Goal: Task Accomplishment & Management: Use online tool/utility

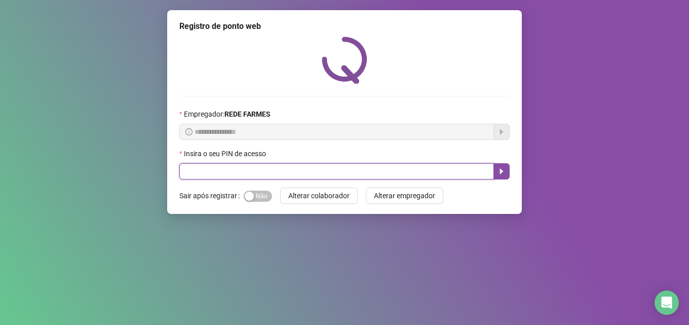
click at [427, 175] on input "text" at bounding box center [336, 171] width 315 height 16
type input "*****"
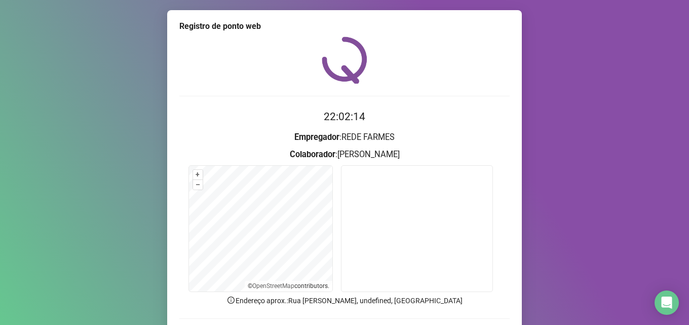
scroll to position [71, 0]
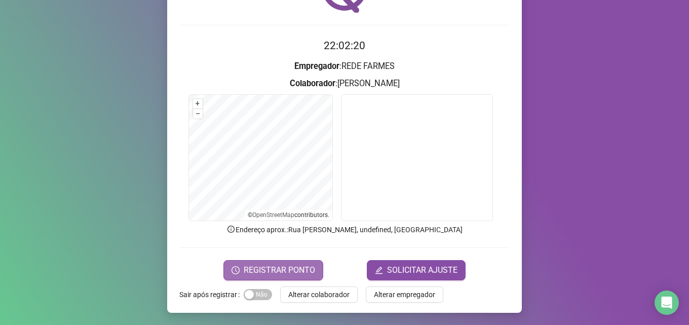
click at [285, 265] on span "REGISTRAR PONTO" at bounding box center [279, 270] width 71 height 12
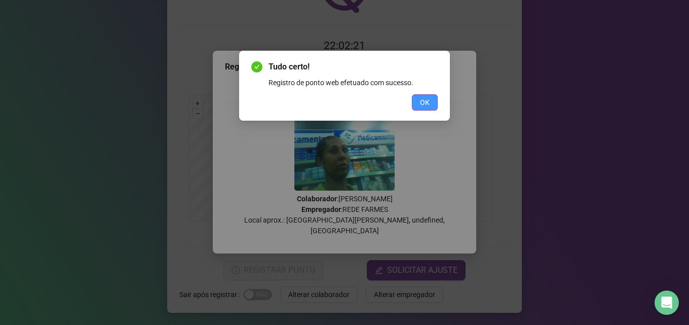
click at [418, 99] on button "OK" at bounding box center [425, 102] width 26 height 16
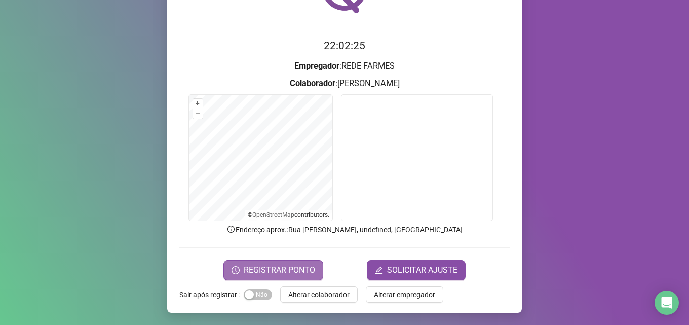
click at [297, 273] on span "REGISTRAR PONTO" at bounding box center [279, 270] width 71 height 12
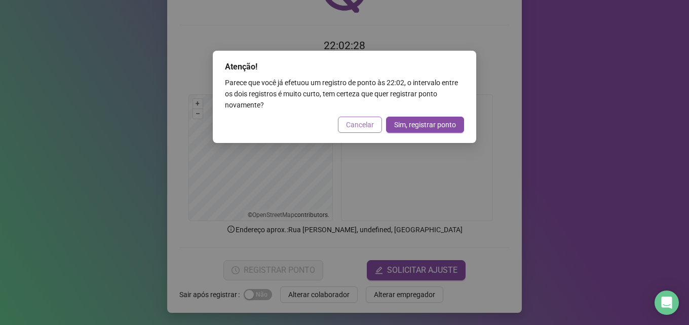
click at [366, 123] on span "Cancelar" at bounding box center [360, 124] width 28 height 11
click at [366, 123] on div "Atenção! Parece que você já efetuou um registro de ponto às 22:02 , o intervalo…" at bounding box center [344, 162] width 689 height 325
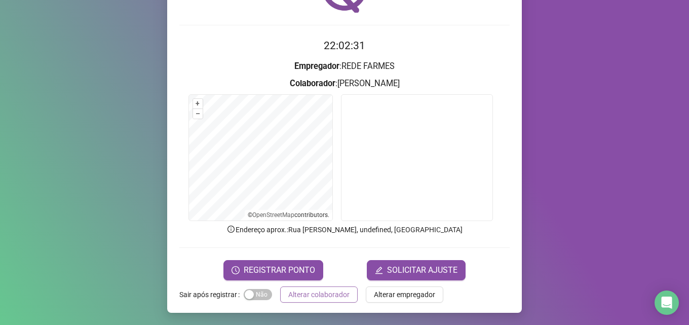
click at [317, 296] on span "Alterar colaborador" at bounding box center [318, 294] width 61 height 11
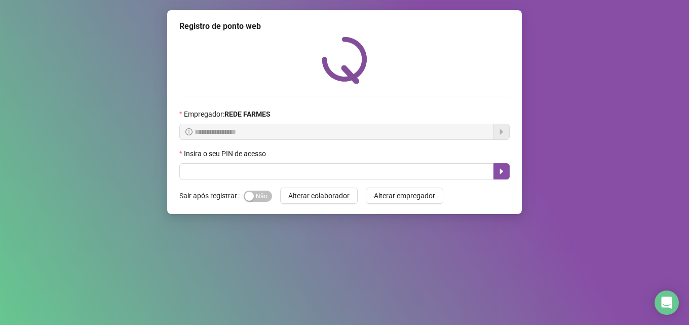
scroll to position [0, 0]
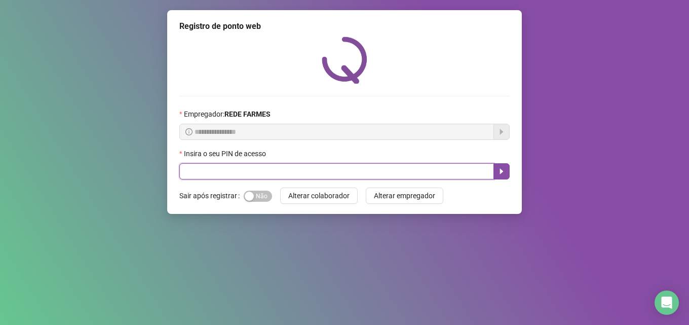
click at [242, 170] on input "text" at bounding box center [336, 171] width 315 height 16
click at [261, 168] on input "text" at bounding box center [336, 171] width 315 height 16
type input "*****"
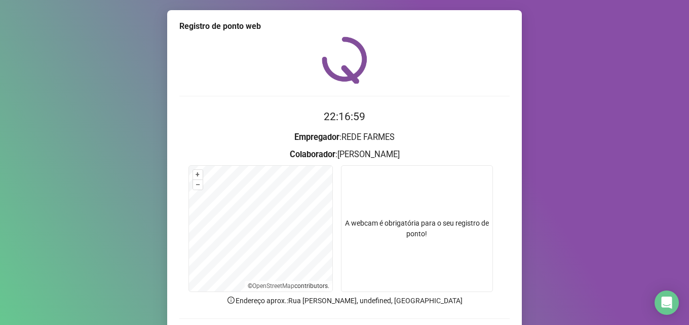
scroll to position [71, 0]
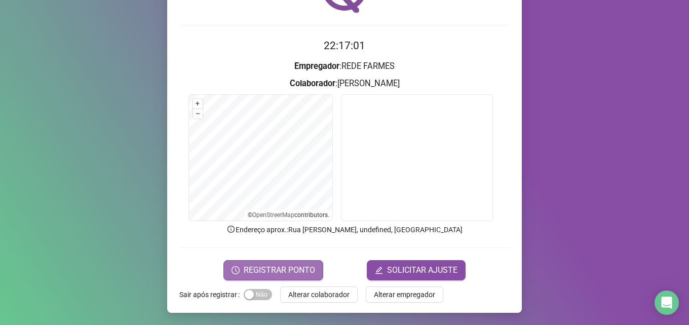
click at [277, 268] on span "REGISTRAR PONTO" at bounding box center [279, 270] width 71 height 12
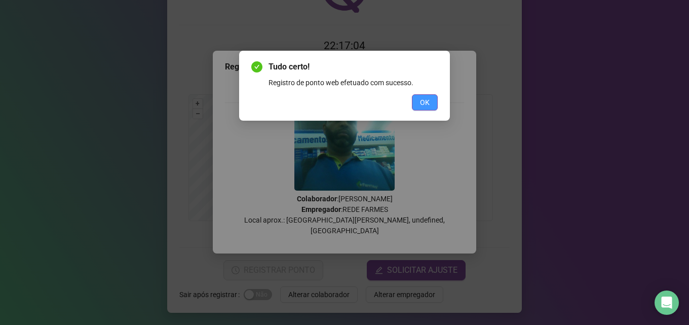
click at [425, 101] on span "OK" at bounding box center [425, 102] width 10 height 11
